Goal: Task Accomplishment & Management: Use online tool/utility

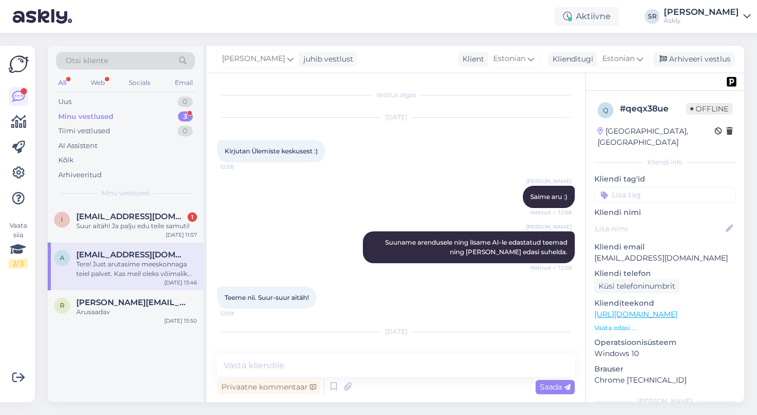
scroll to position [5896, 0]
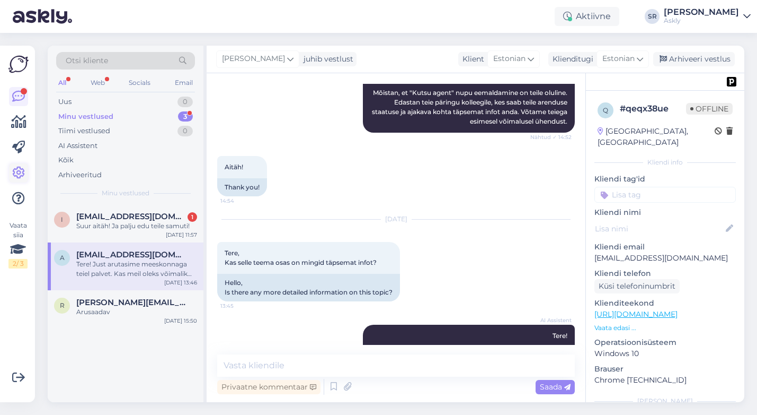
click at [21, 169] on icon at bounding box center [18, 172] width 13 height 13
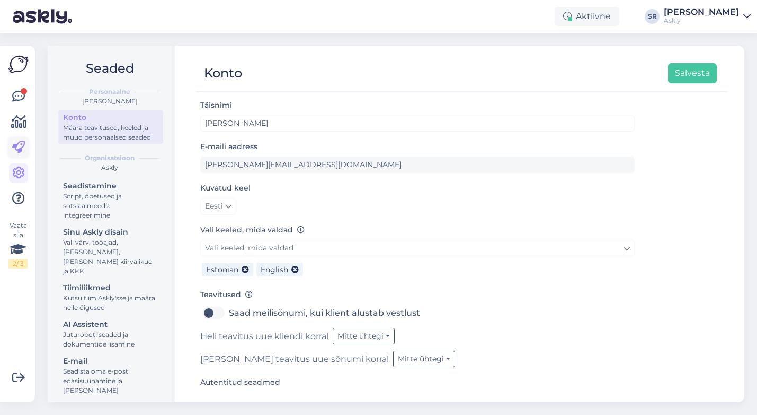
click at [17, 145] on icon at bounding box center [18, 147] width 13 height 13
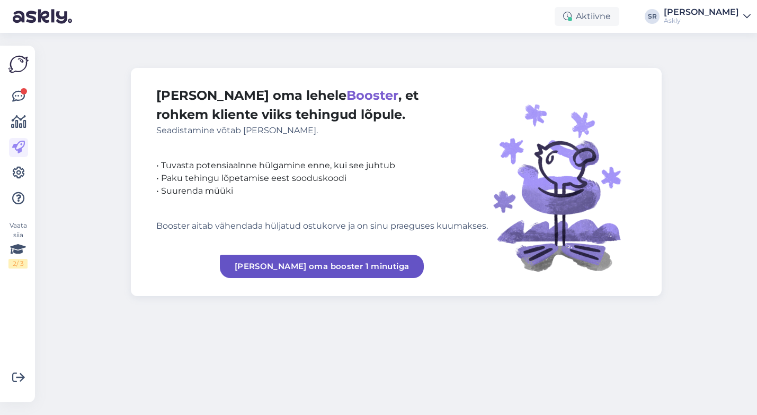
click at [317, 268] on link "[PERSON_NAME] oma booster 1 minutiga" at bounding box center [322, 265] width 205 height 23
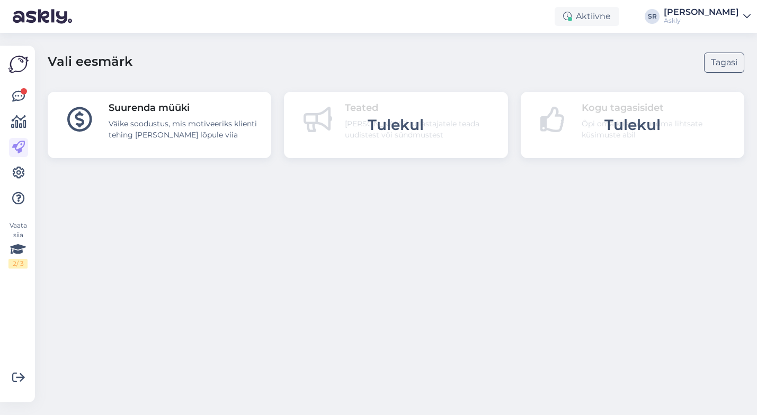
click at [164, 136] on div "Väike soodustus, mis motiveeriks klienti tehing [PERSON_NAME] lõpule viia" at bounding box center [183, 129] width 149 height 22
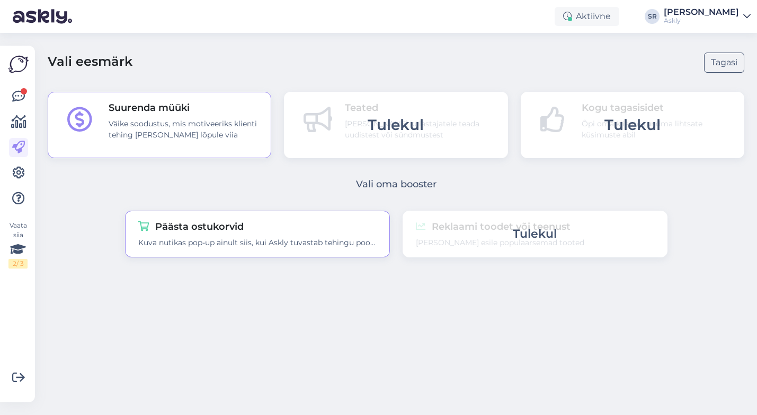
click at [213, 229] on div "Päästa ostukorvid" at bounding box center [257, 226] width 239 height 14
